Goal: Entertainment & Leisure: Consume media (video, audio)

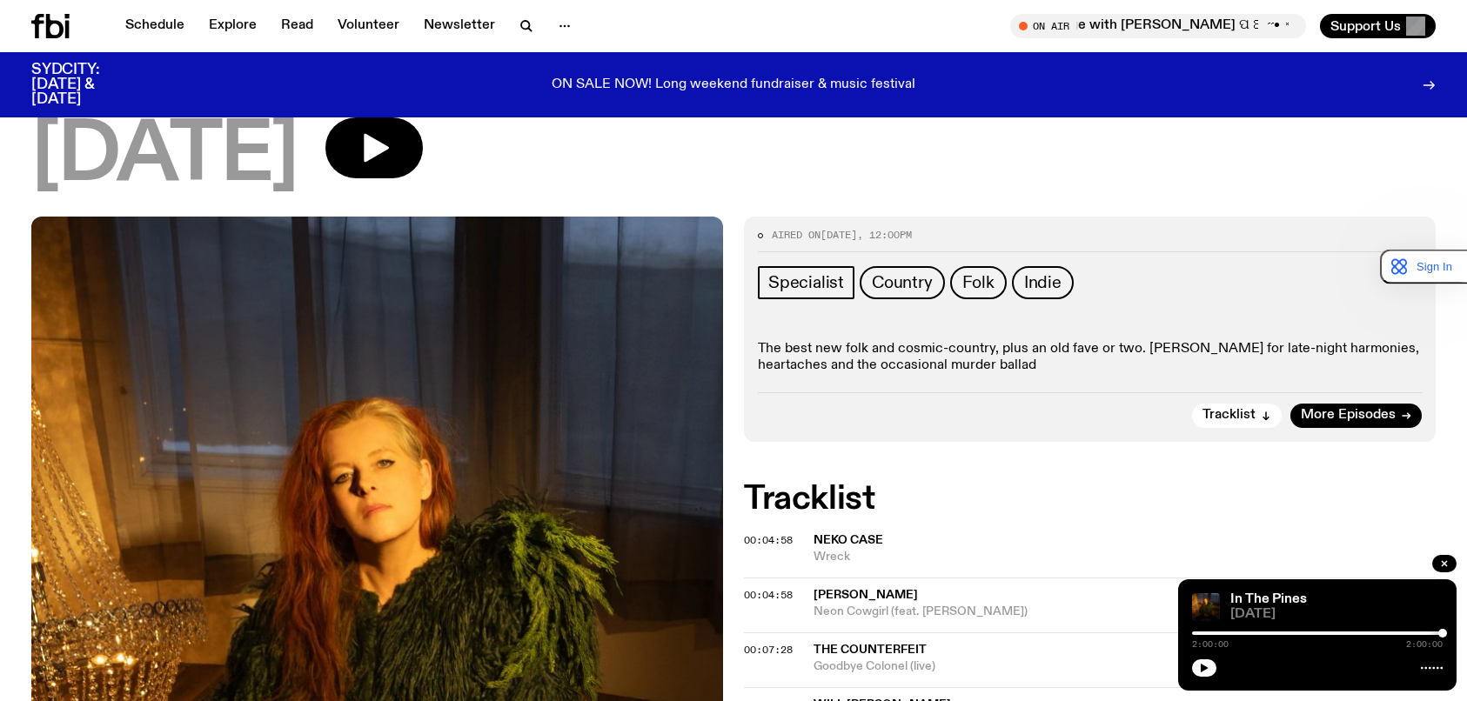
scroll to position [74, 0]
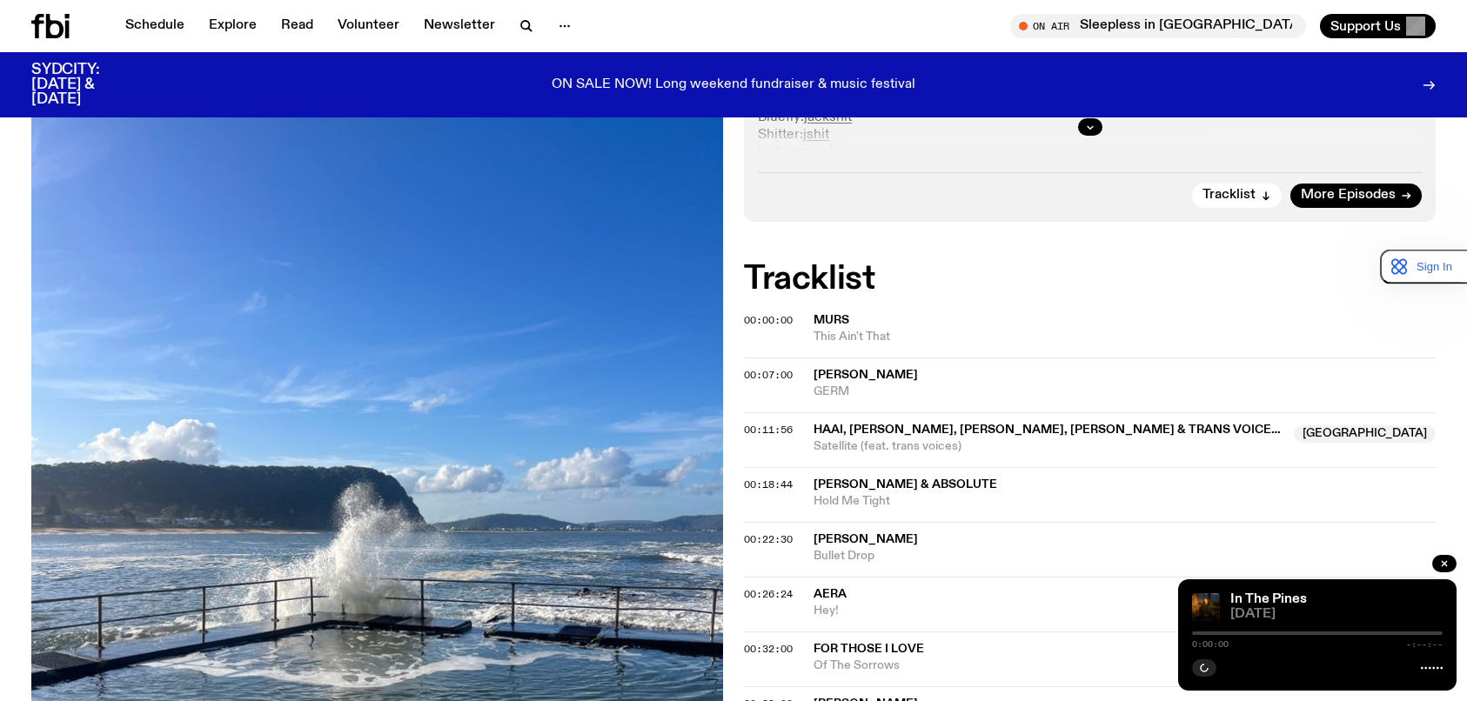
scroll to position [253, 0]
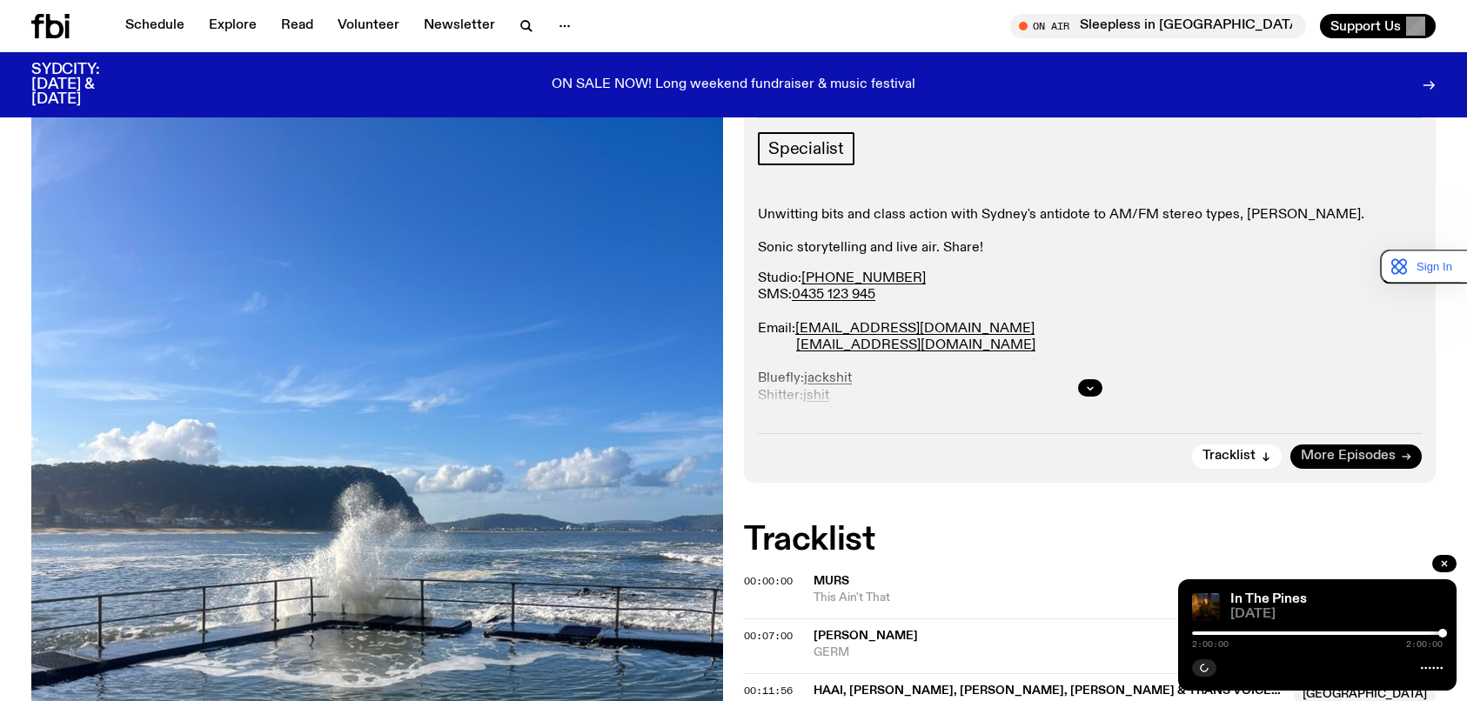
click at [1398, 457] on link "More Episodes" at bounding box center [1356, 457] width 131 height 24
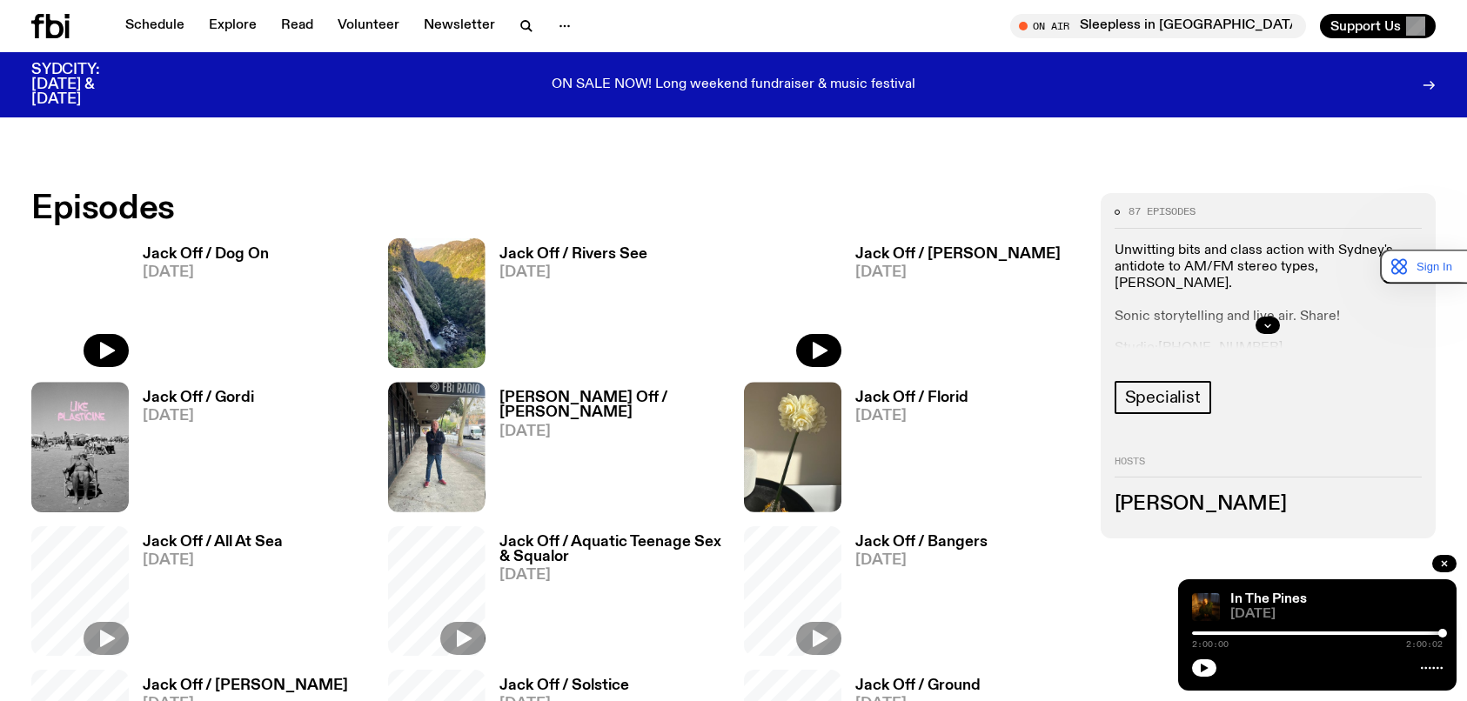
scroll to position [1122, 0]
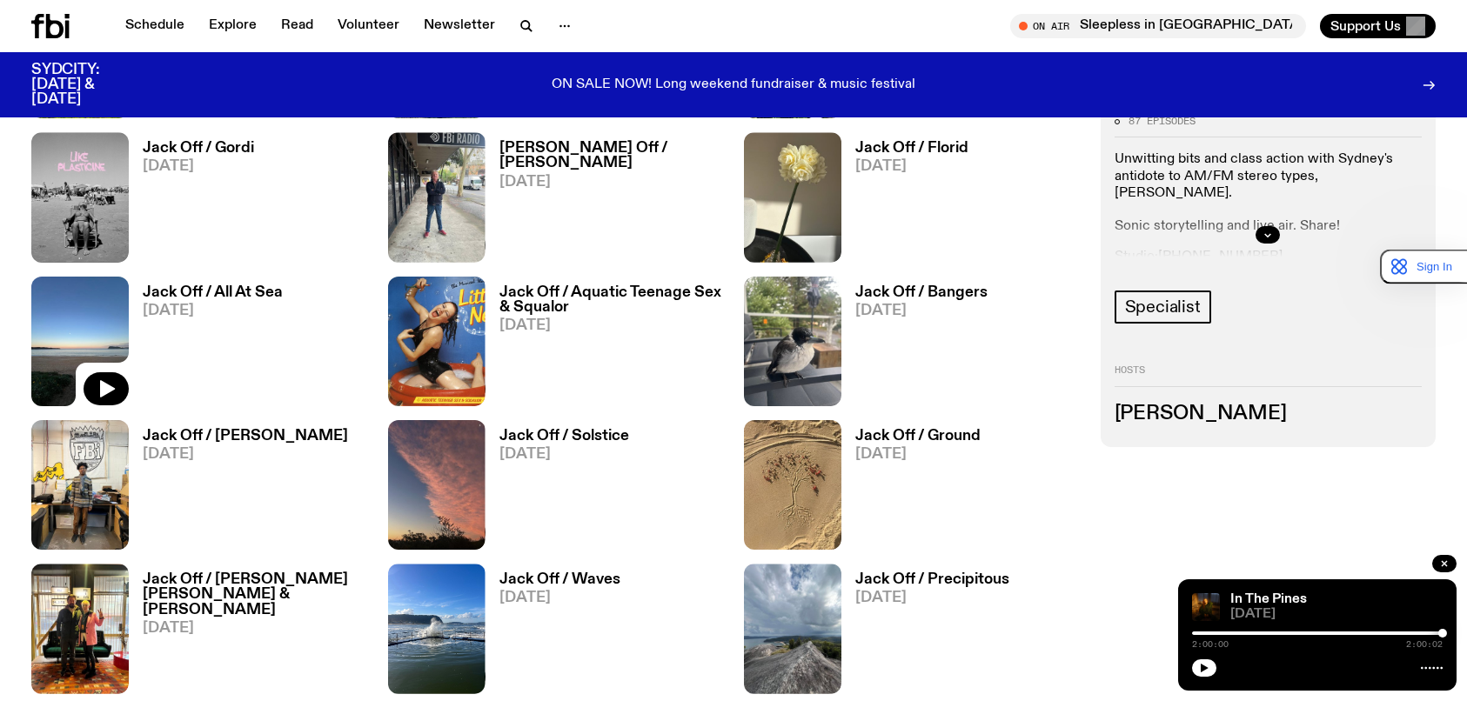
click at [97, 312] on img at bounding box center [79, 342] width 97 height 130
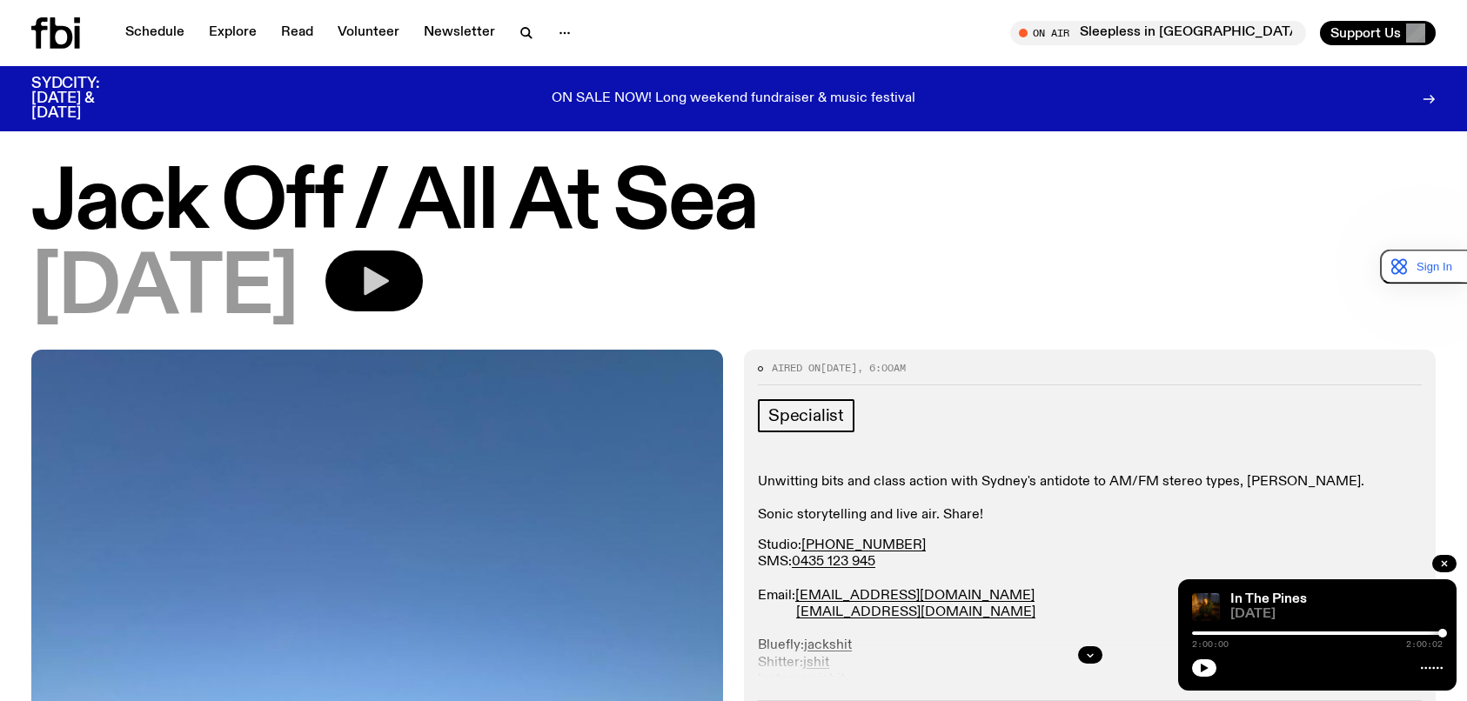
click at [392, 290] on icon "button" at bounding box center [374, 281] width 35 height 35
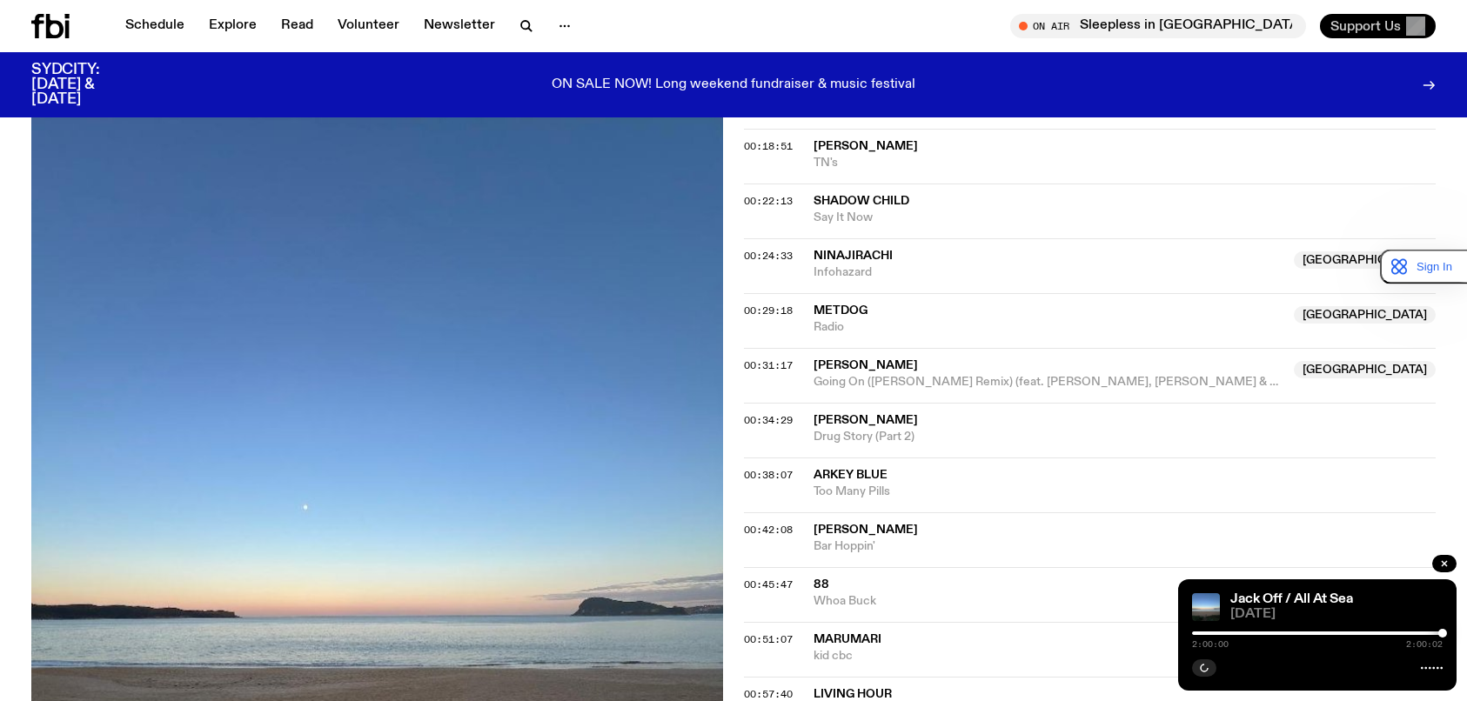
scroll to position [774, 0]
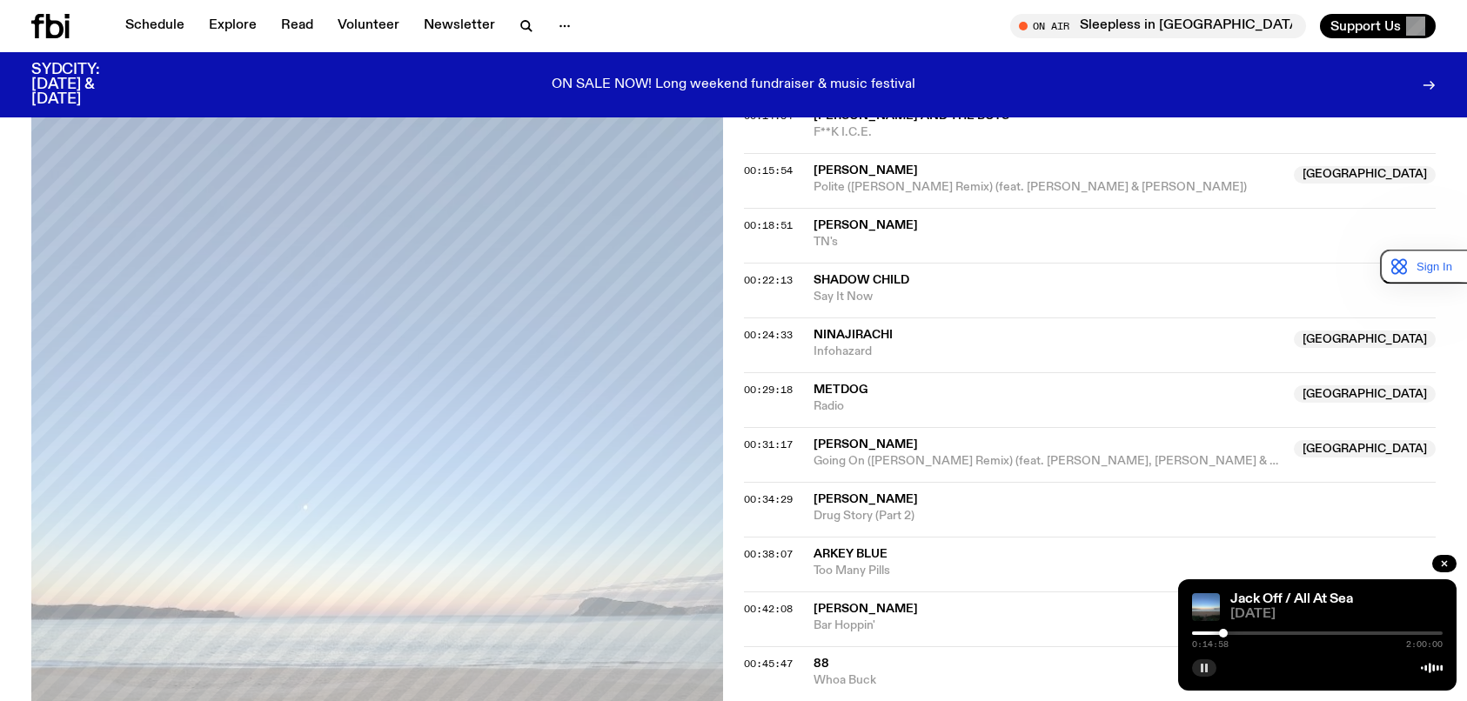
click at [1204, 662] on button "button" at bounding box center [1204, 668] width 24 height 17
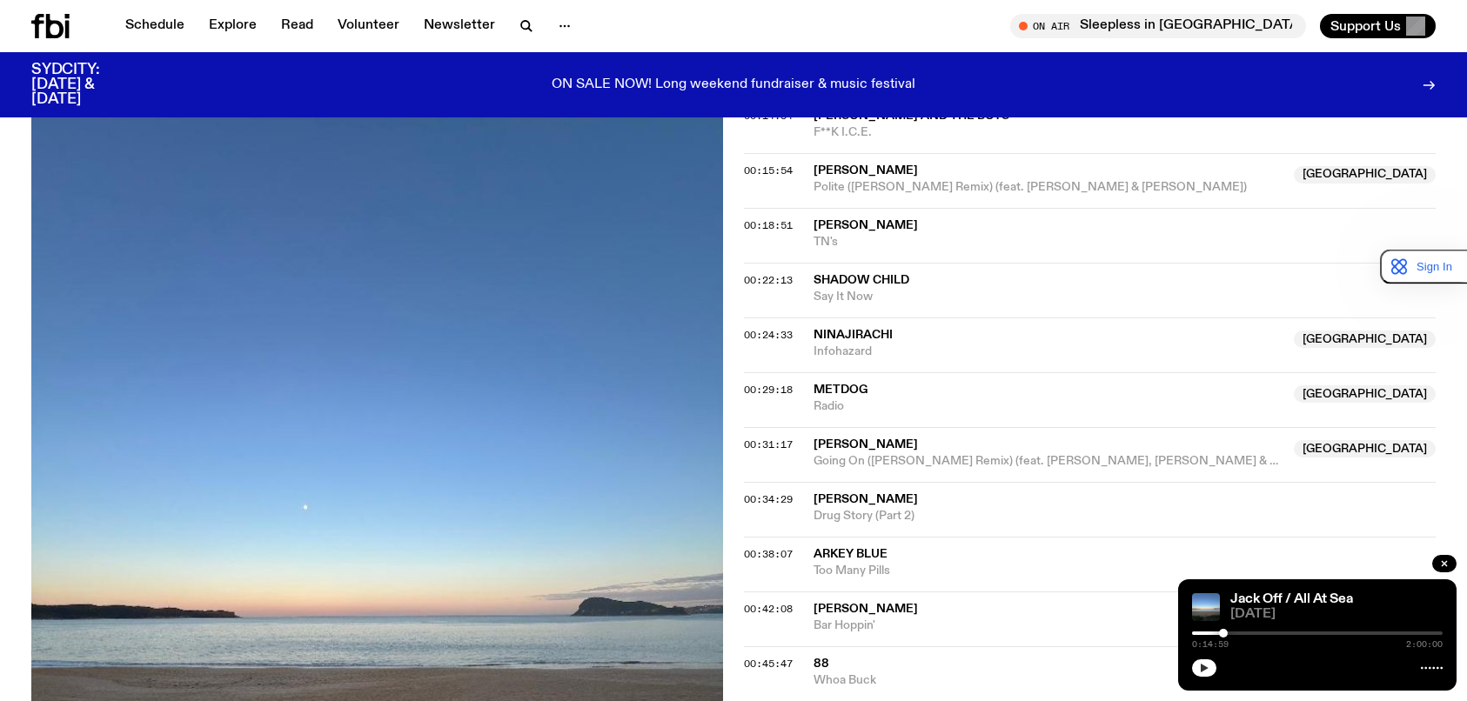
click at [1202, 661] on button "button" at bounding box center [1204, 668] width 24 height 17
click at [1215, 664] on button "button" at bounding box center [1204, 668] width 24 height 17
